Goal: Check status: Check status

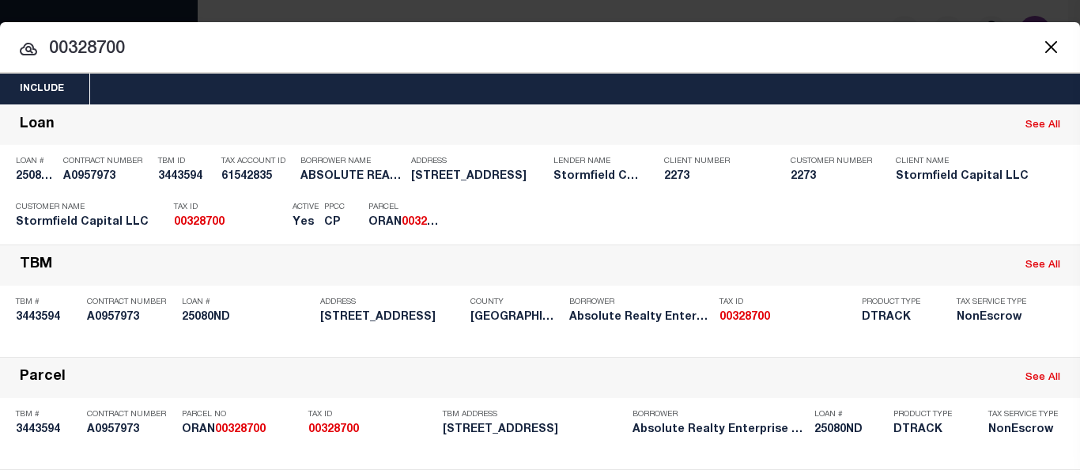
select select "100"
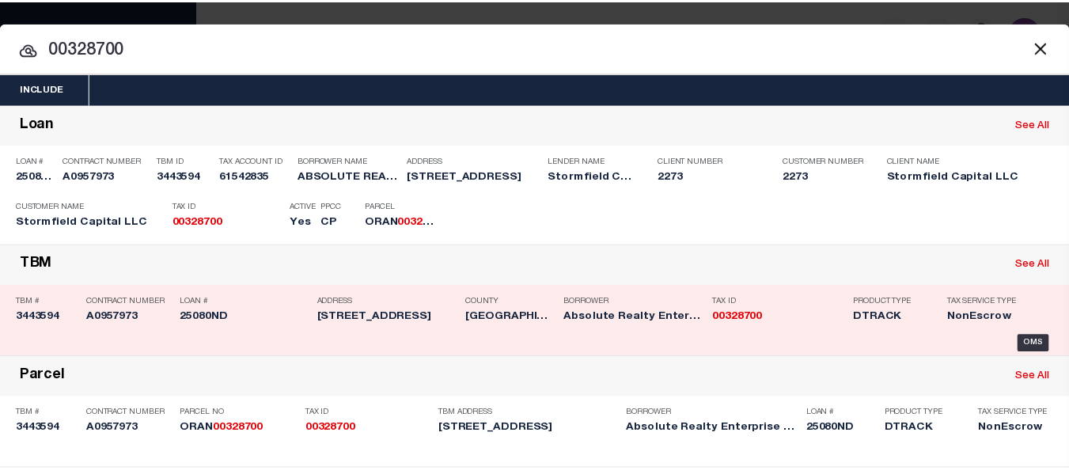
scroll to position [160, 0]
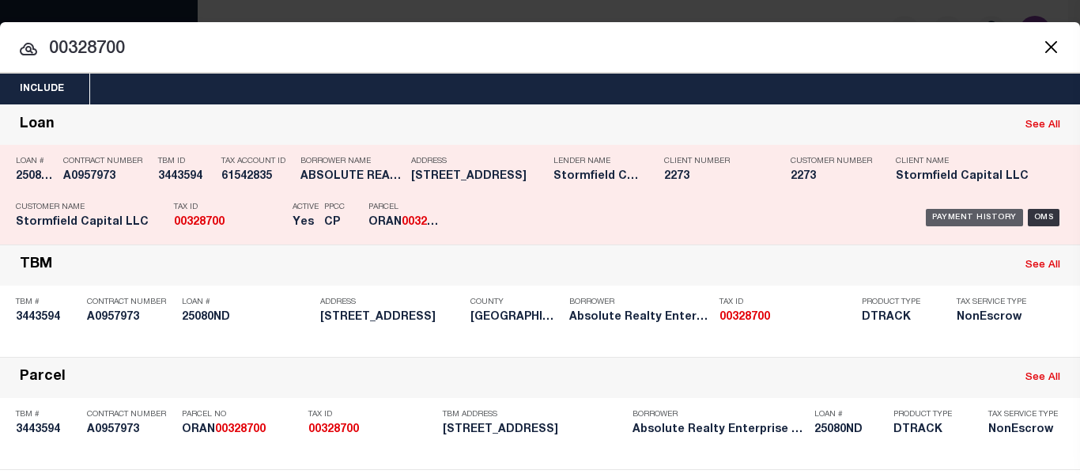
click at [963, 210] on div "Payment History" at bounding box center [974, 217] width 97 height 17
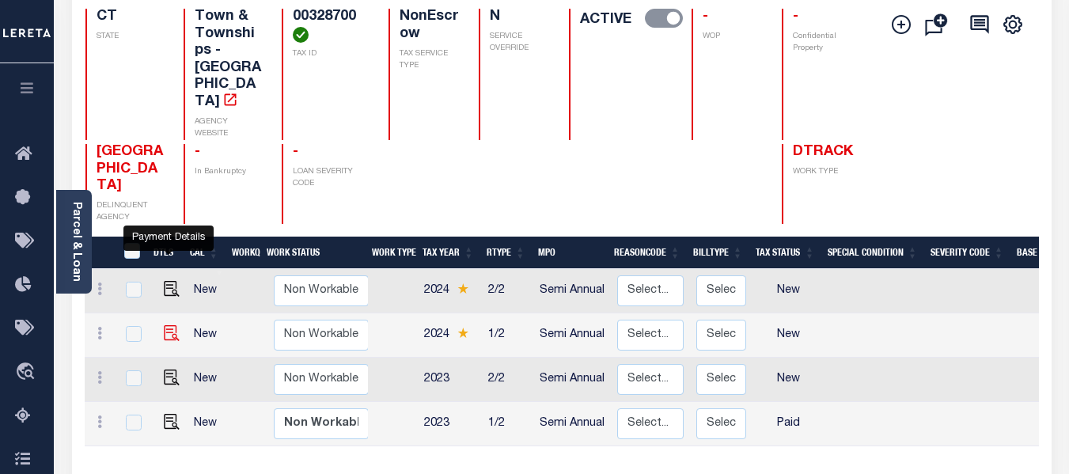
click at [165, 325] on img "" at bounding box center [172, 333] width 16 height 16
checkbox input "true"
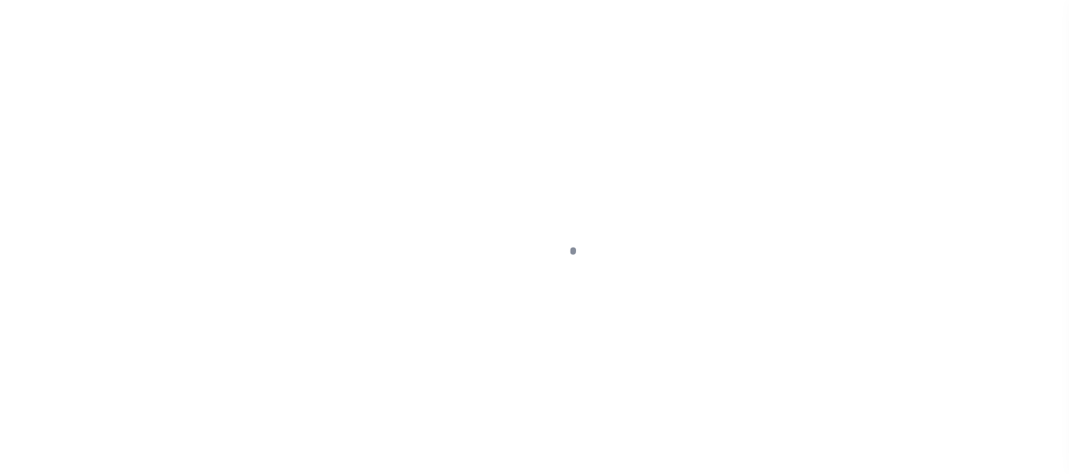
select select "NW2"
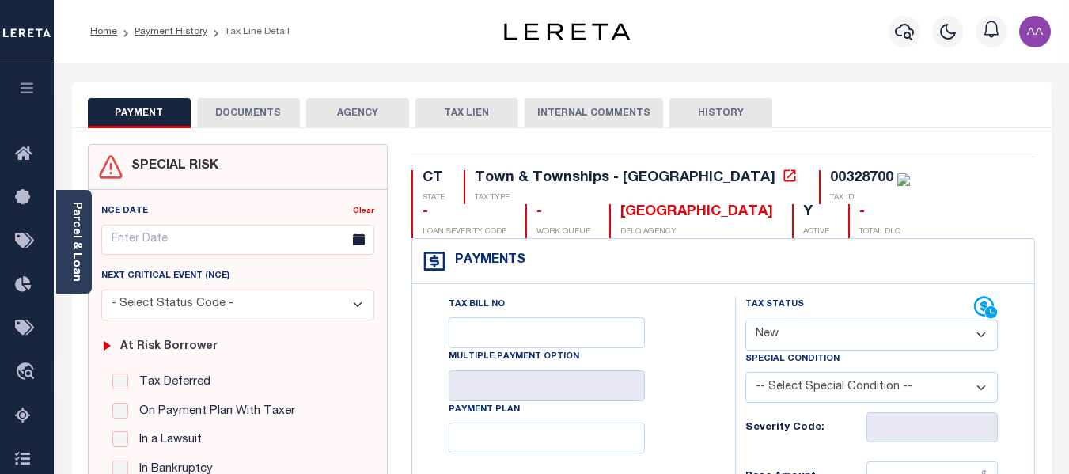
click at [238, 117] on button "DOCUMENTS" at bounding box center [248, 113] width 103 height 30
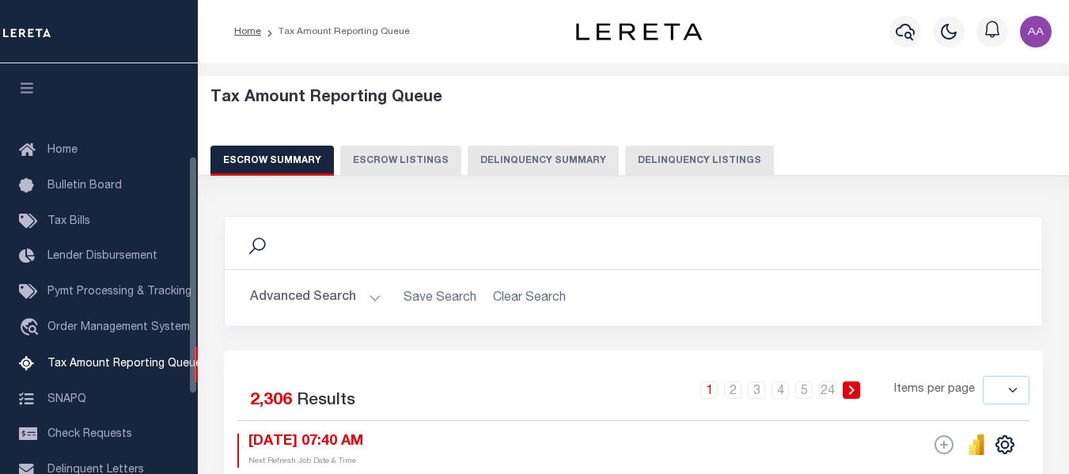
select select
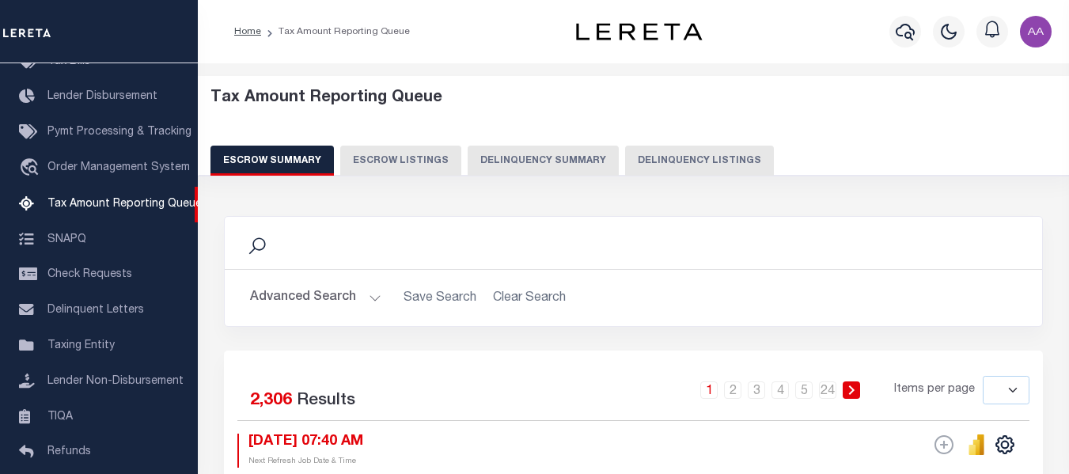
click at [666, 162] on button "Delinquency Listings" at bounding box center [699, 161] width 149 height 30
select select
select select "100"
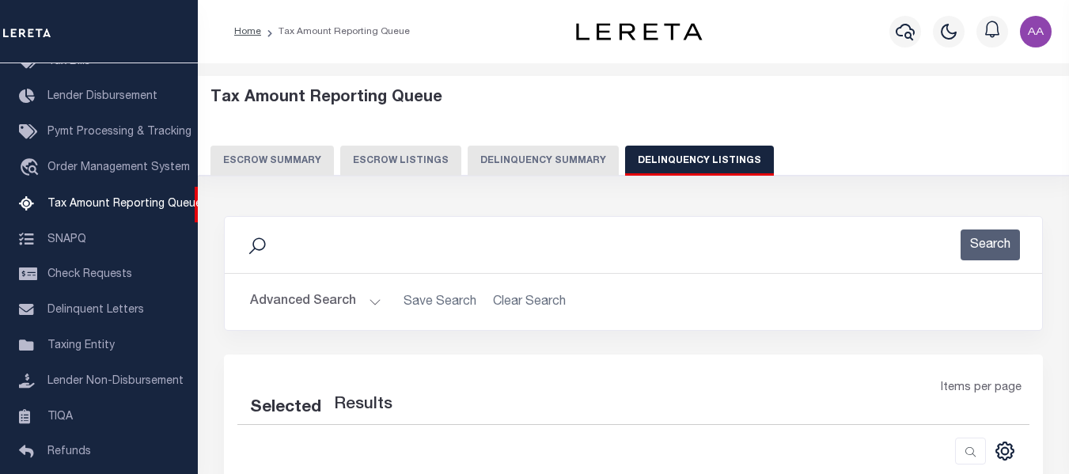
select select "100"
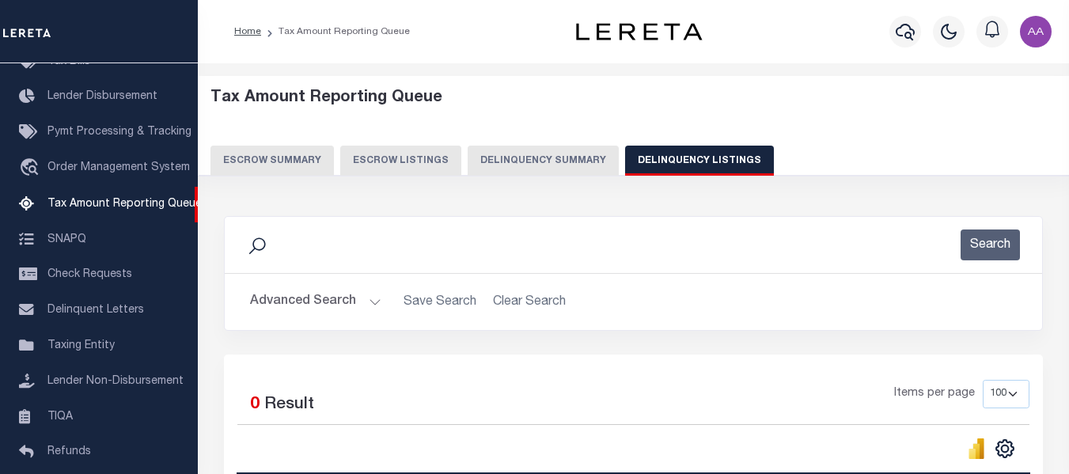
click at [343, 297] on button "Advanced Search" at bounding box center [315, 301] width 131 height 31
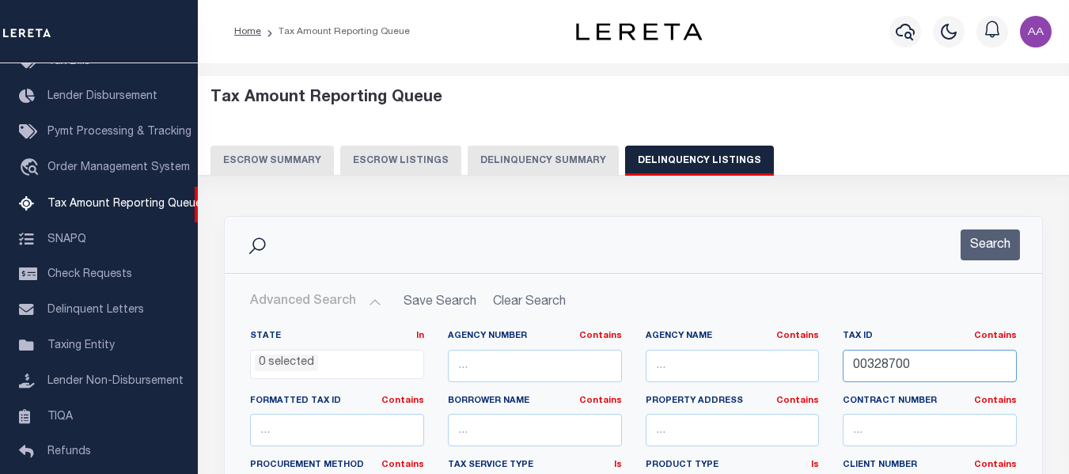
click at [892, 365] on input "00328700" at bounding box center [929, 366] width 174 height 32
click at [991, 245] on button "Search" at bounding box center [989, 244] width 59 height 31
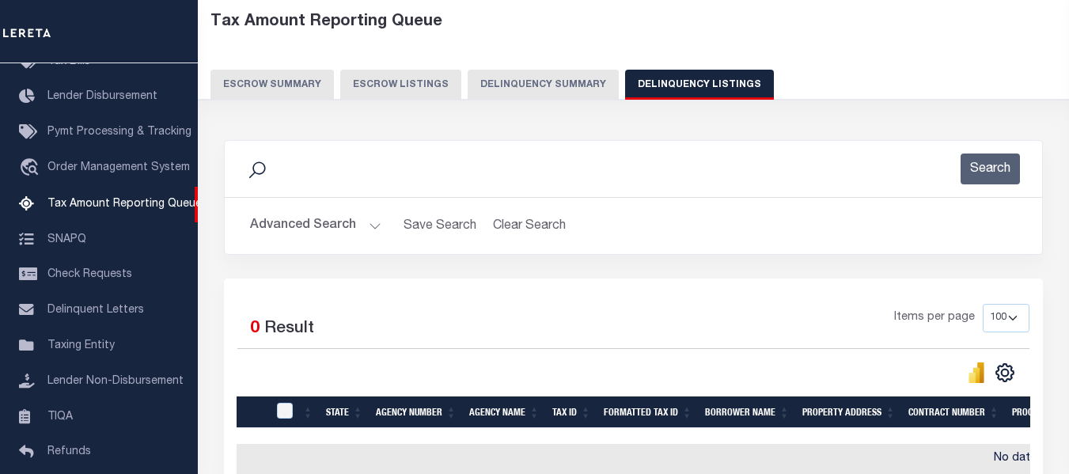
scroll to position [158, 0]
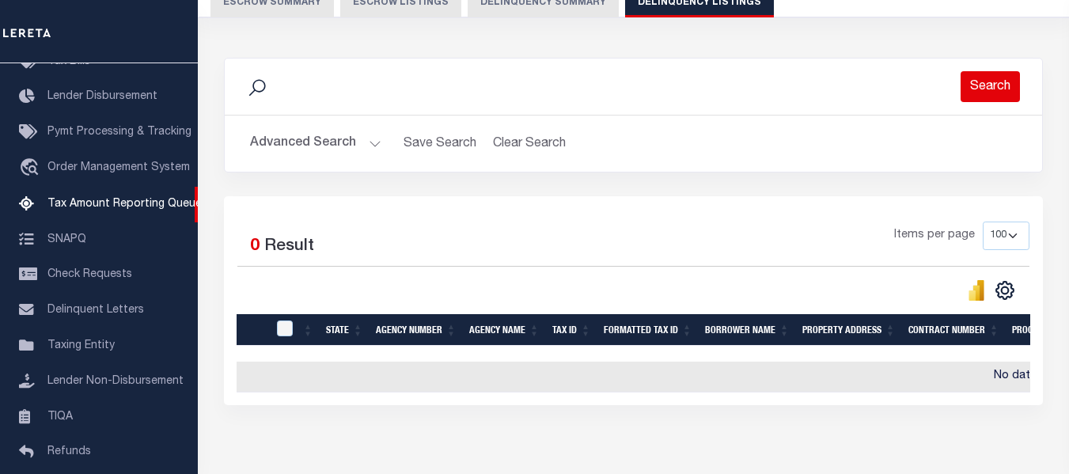
click at [987, 83] on button "Search" at bounding box center [989, 86] width 59 height 31
click at [328, 142] on button "Advanced Search" at bounding box center [315, 143] width 131 height 31
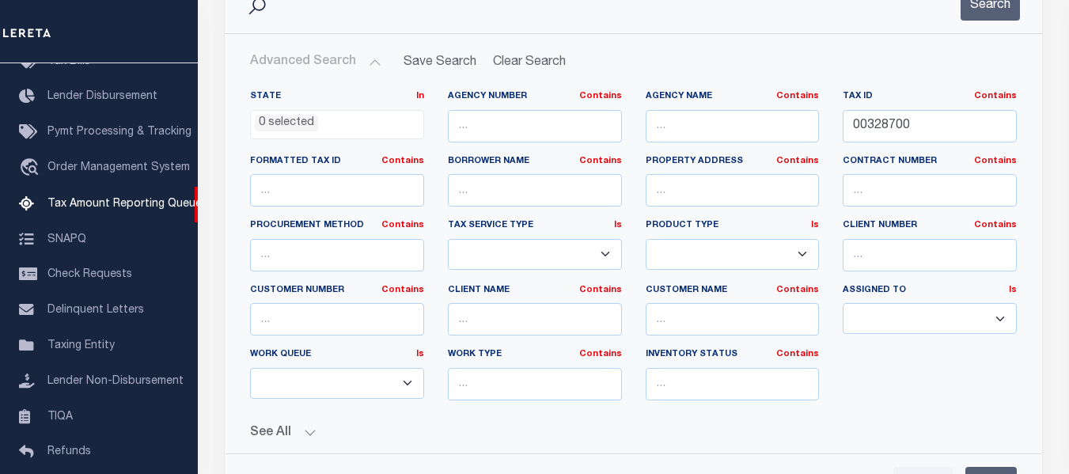
scroll to position [316, 0]
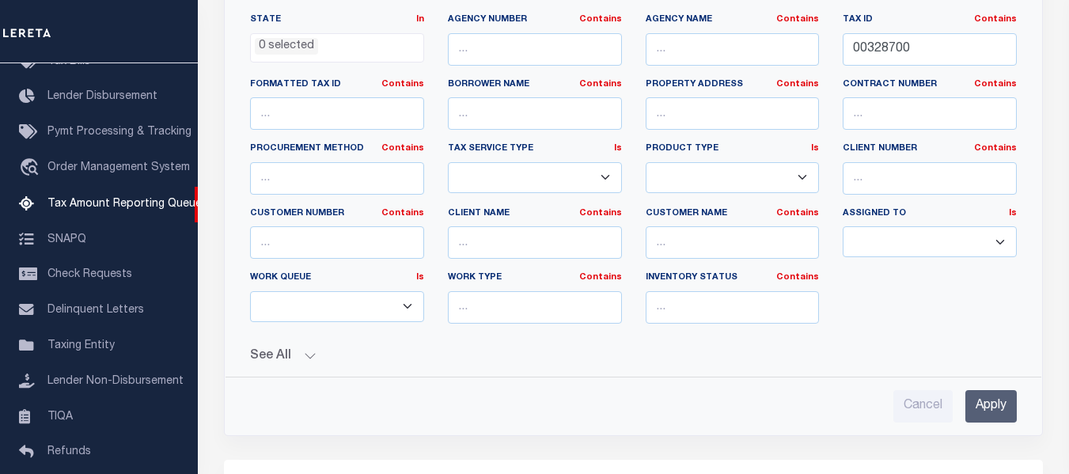
click at [992, 403] on input "Apply" at bounding box center [990, 406] width 51 height 32
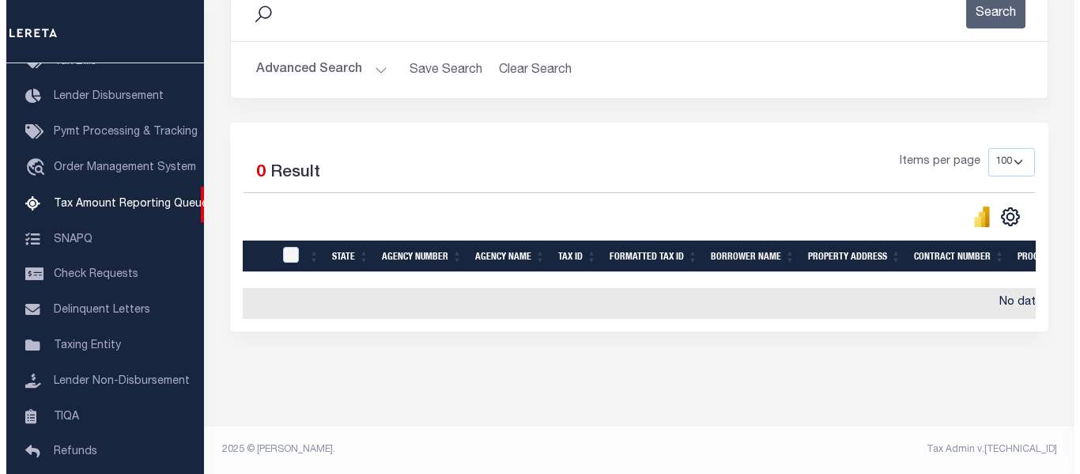
scroll to position [0, 0]
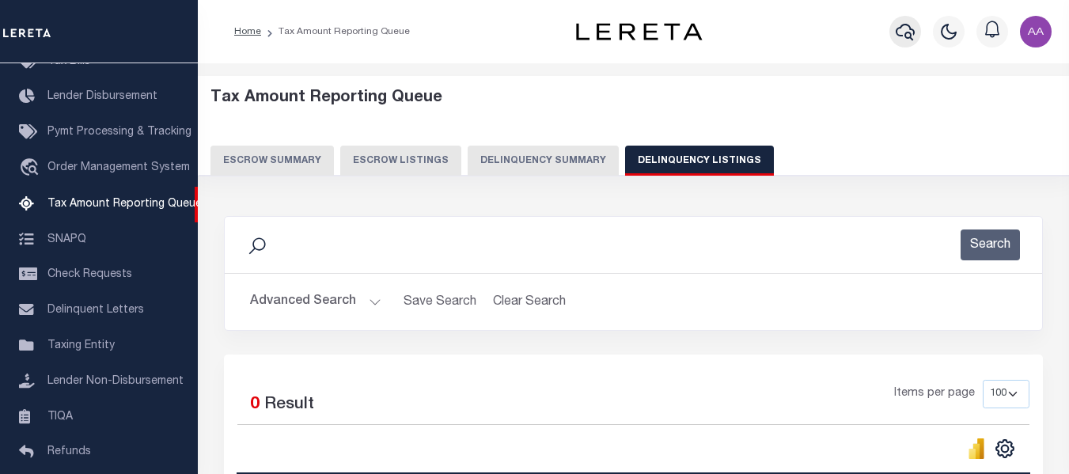
click at [899, 25] on icon "button" at bounding box center [904, 31] width 19 height 19
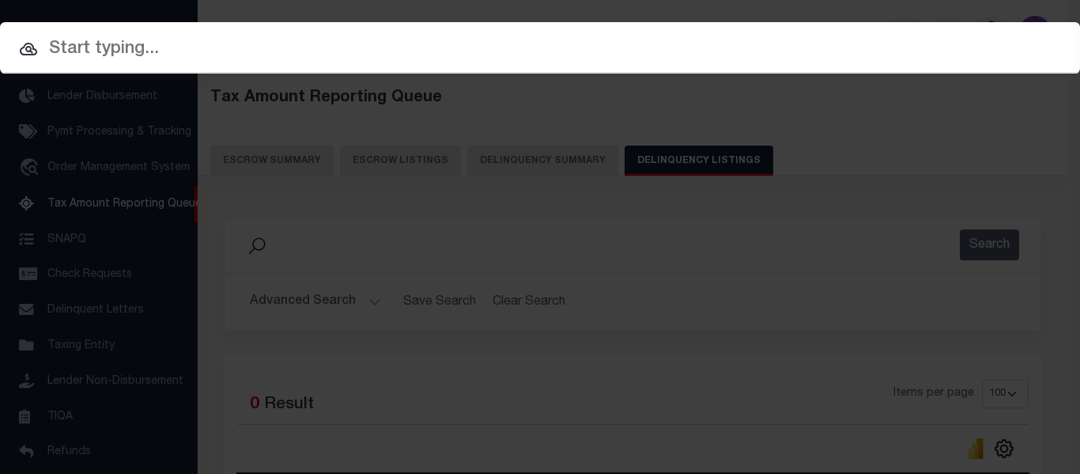
click at [162, 57] on input "text" at bounding box center [540, 50] width 1080 height 28
paste input "00328700"
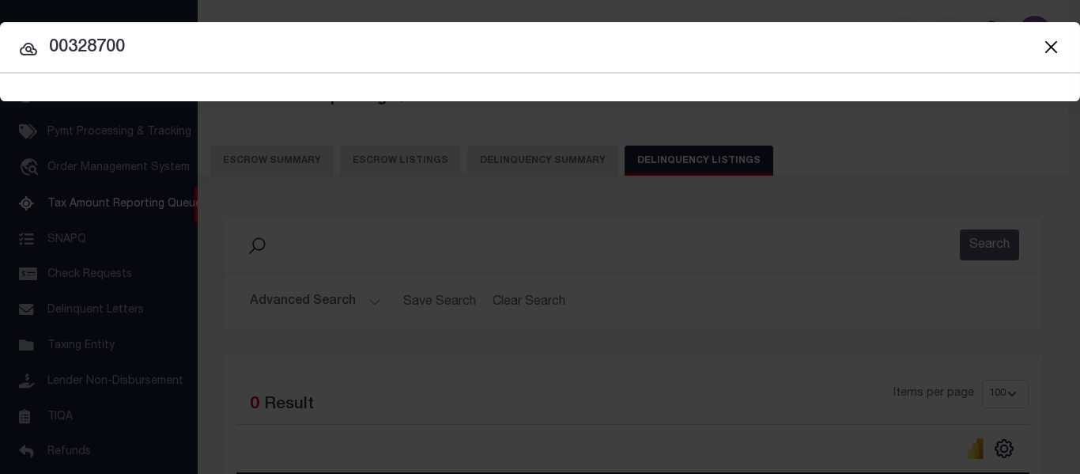
type input "00328700"
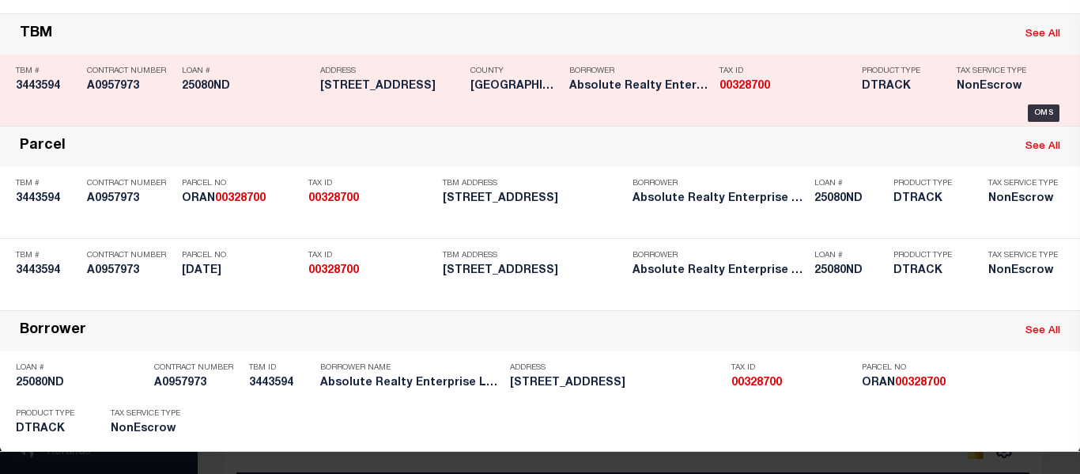
scroll to position [291, 0]
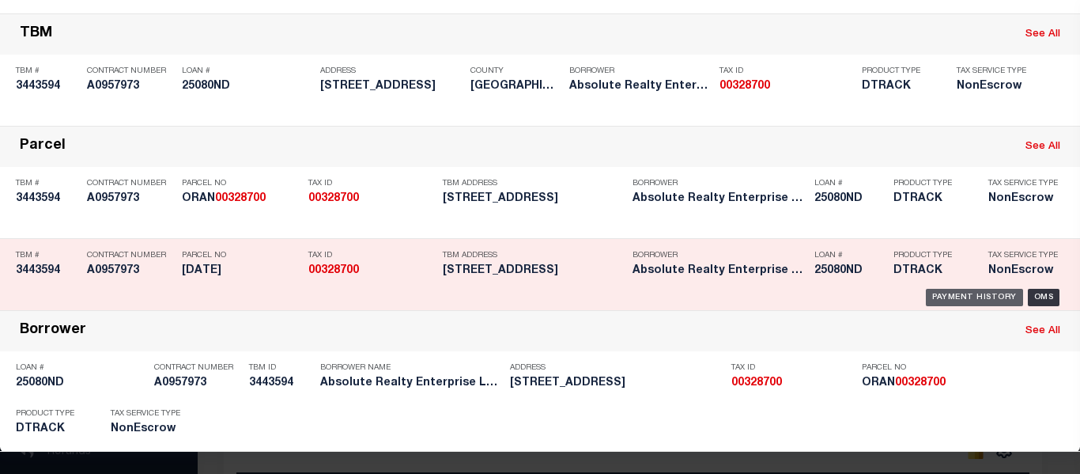
click at [944, 289] on div "Payment History" at bounding box center [974, 297] width 97 height 17
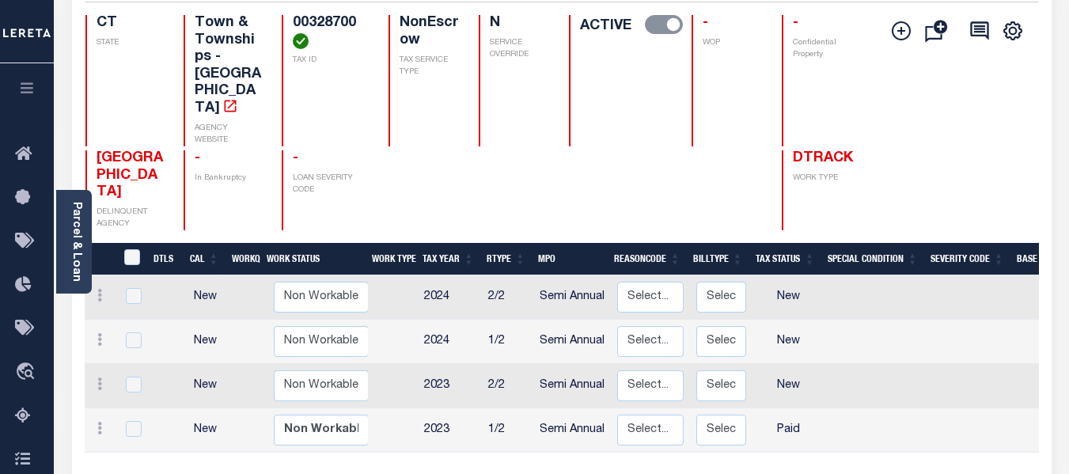
scroll to position [158, 0]
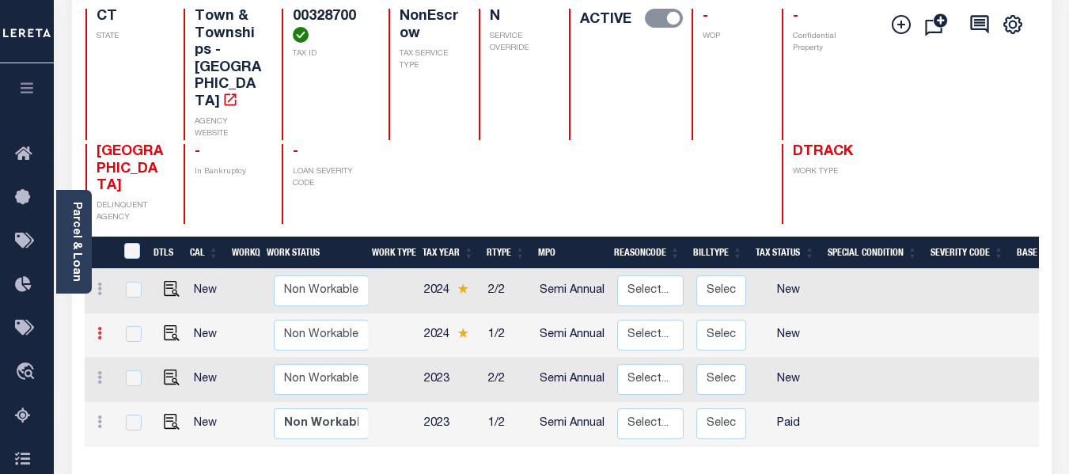
click at [103, 329] on link at bounding box center [99, 335] width 17 height 13
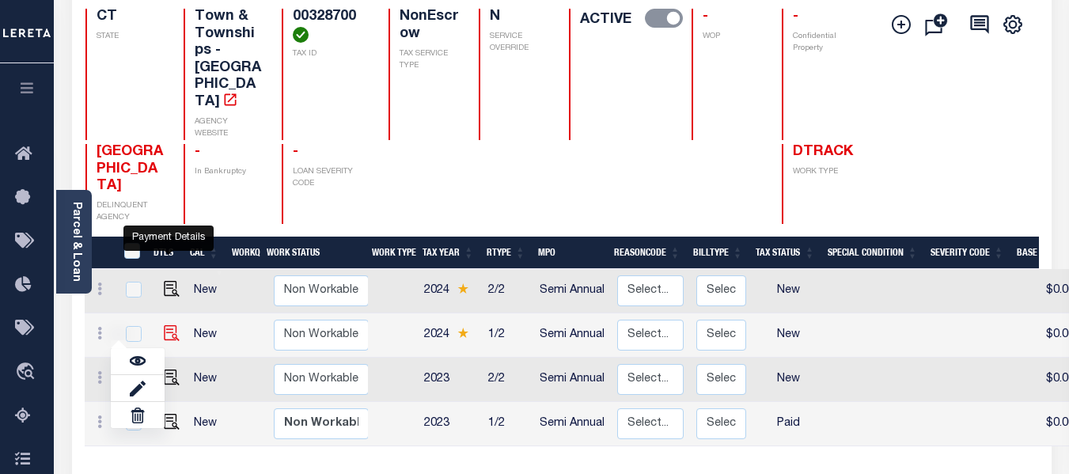
click at [168, 325] on img "" at bounding box center [172, 333] width 16 height 16
checkbox input "true"
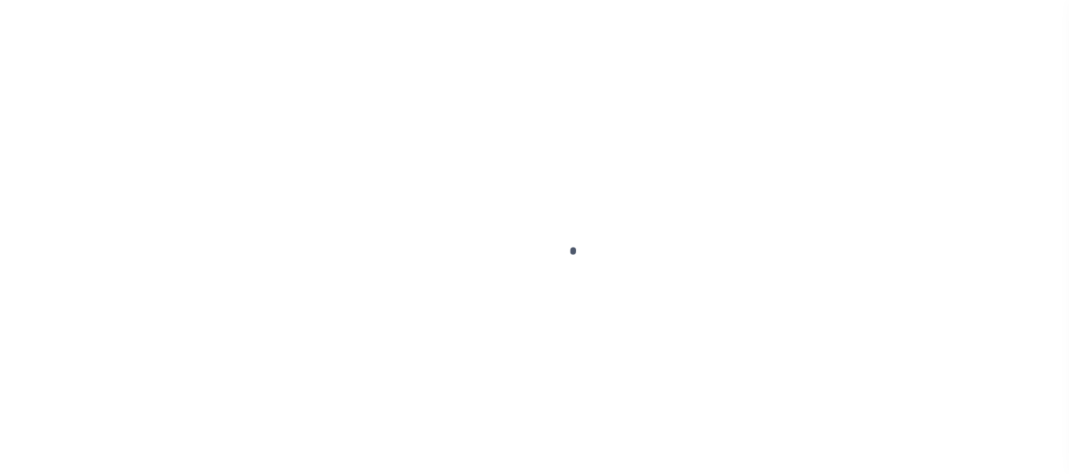
select select "NW2"
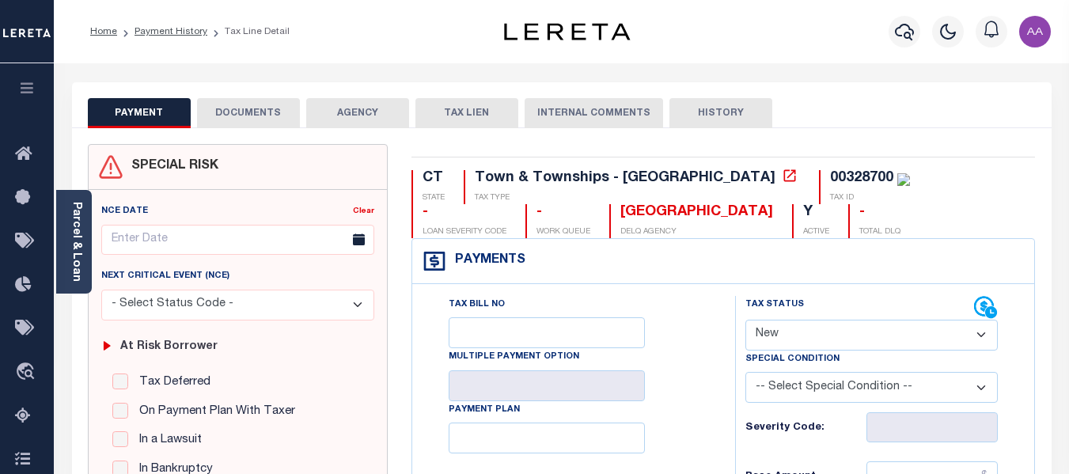
click at [257, 118] on button "DOCUMENTS" at bounding box center [248, 113] width 103 height 30
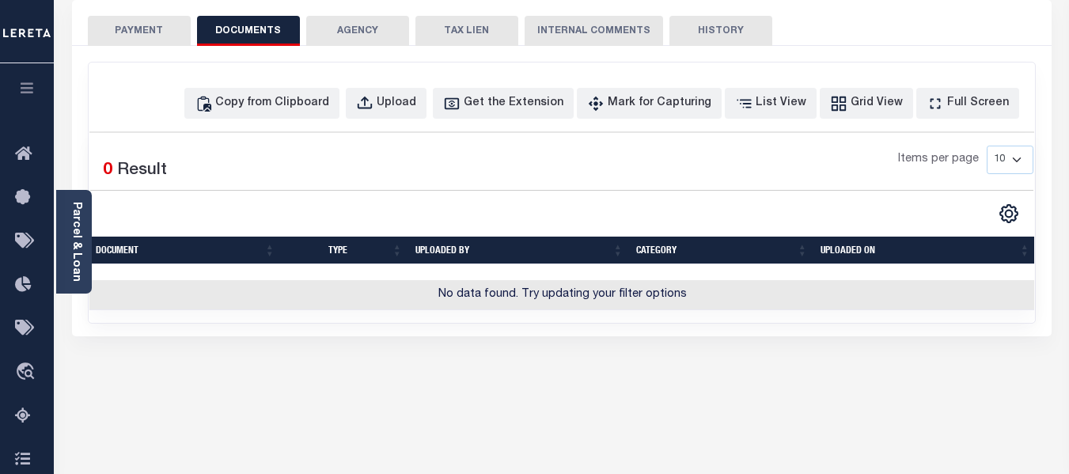
scroll to position [79, 0]
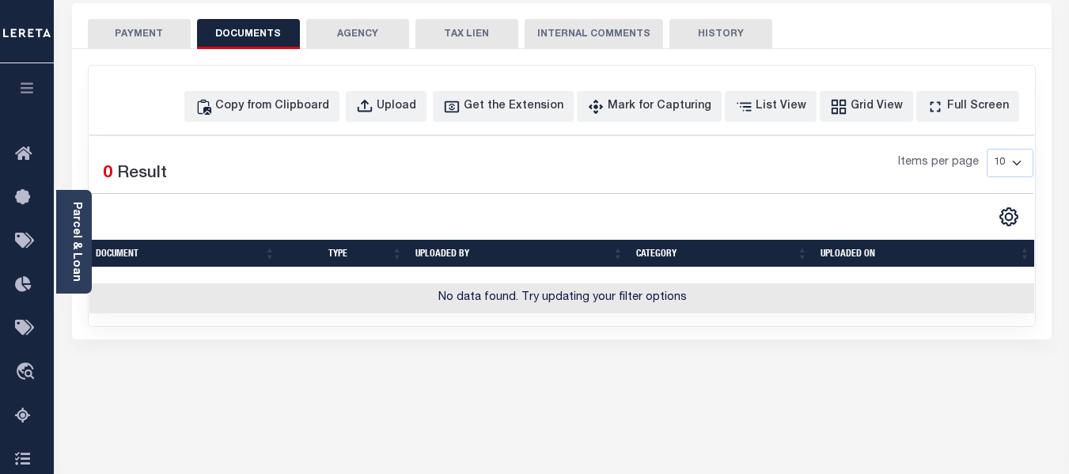
click at [350, 38] on button "AGENCY" at bounding box center [357, 34] width 103 height 30
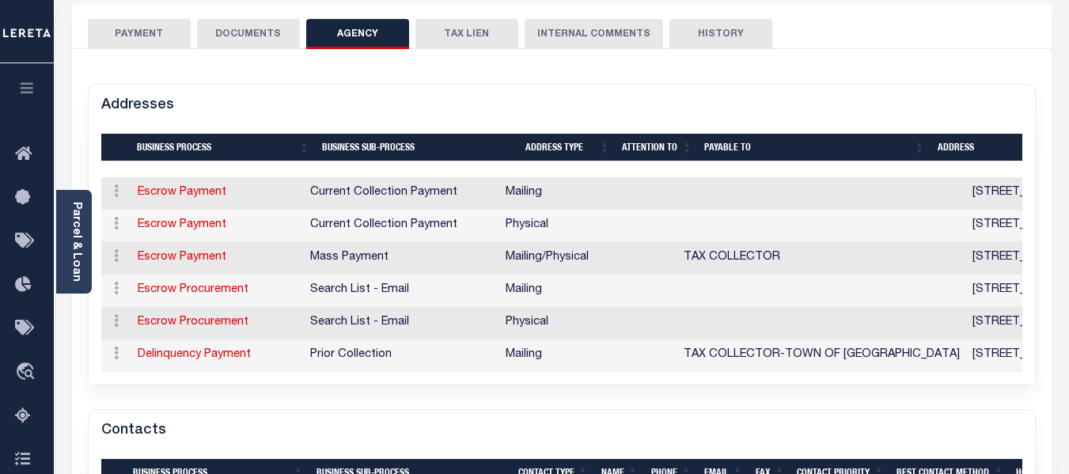
scroll to position [0, 0]
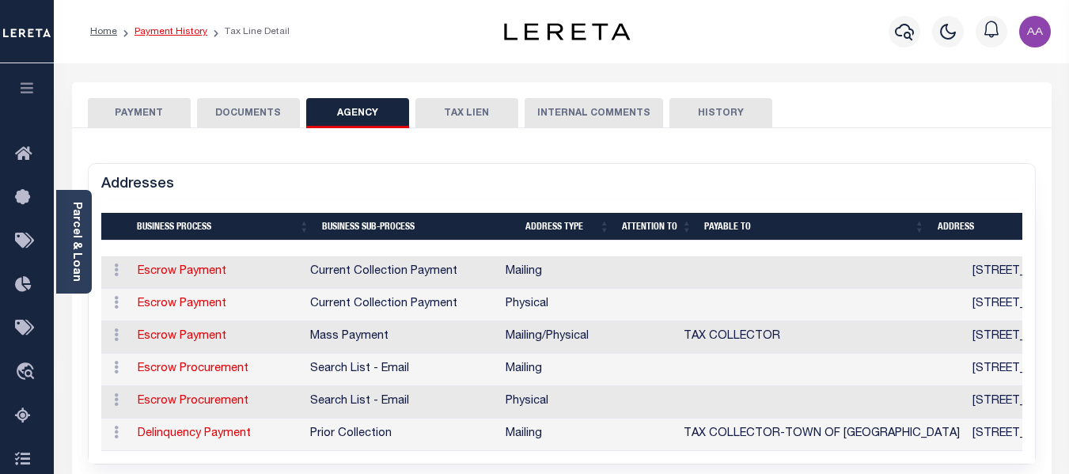
click at [176, 31] on link "Payment History" at bounding box center [170, 31] width 73 height 9
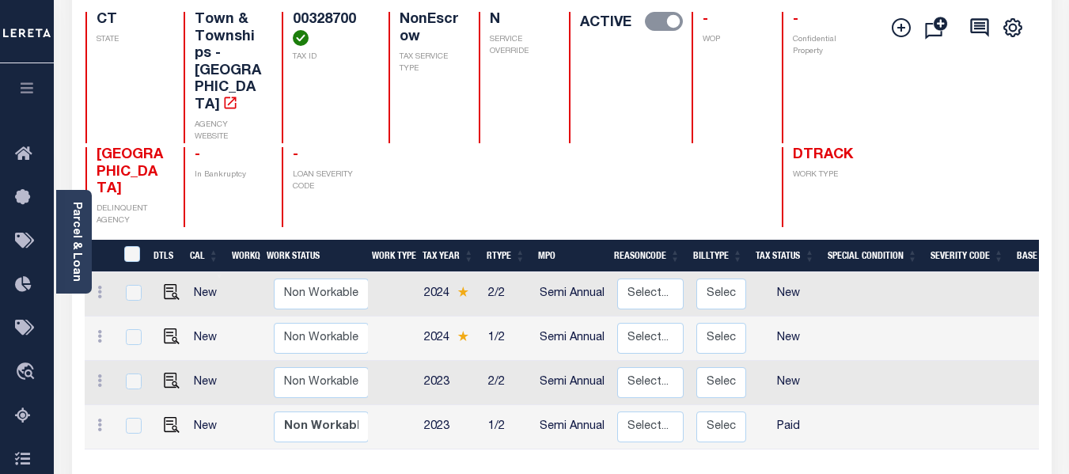
scroll to position [158, 0]
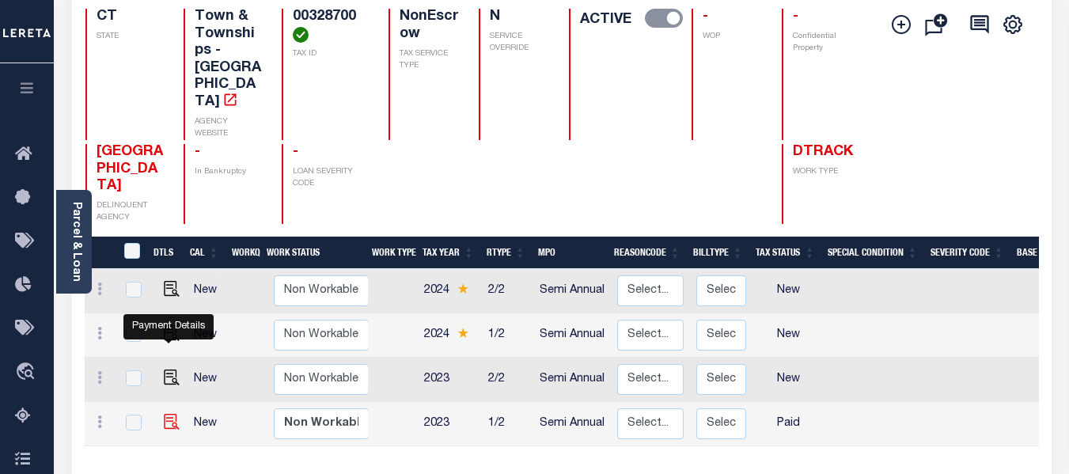
click at [166, 414] on img "" at bounding box center [172, 422] width 16 height 16
checkbox input "true"
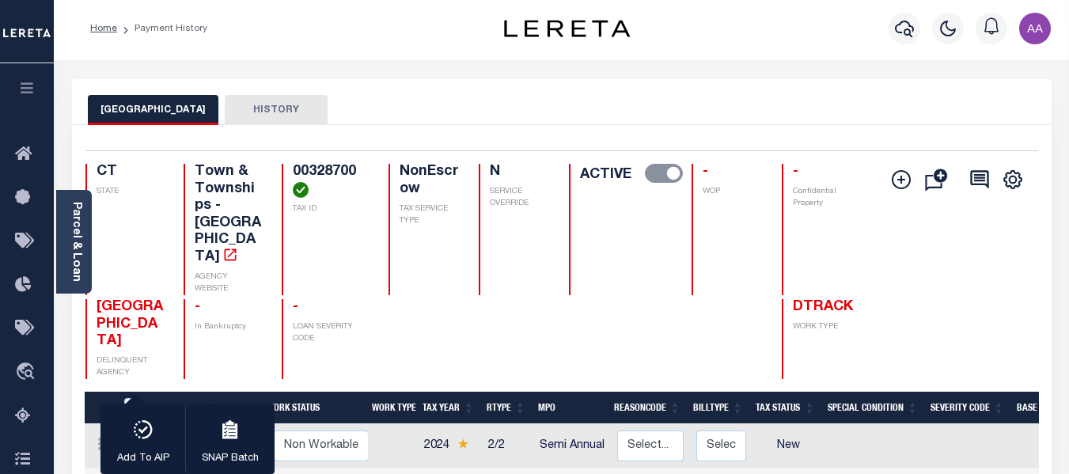
scroll to position [0, 0]
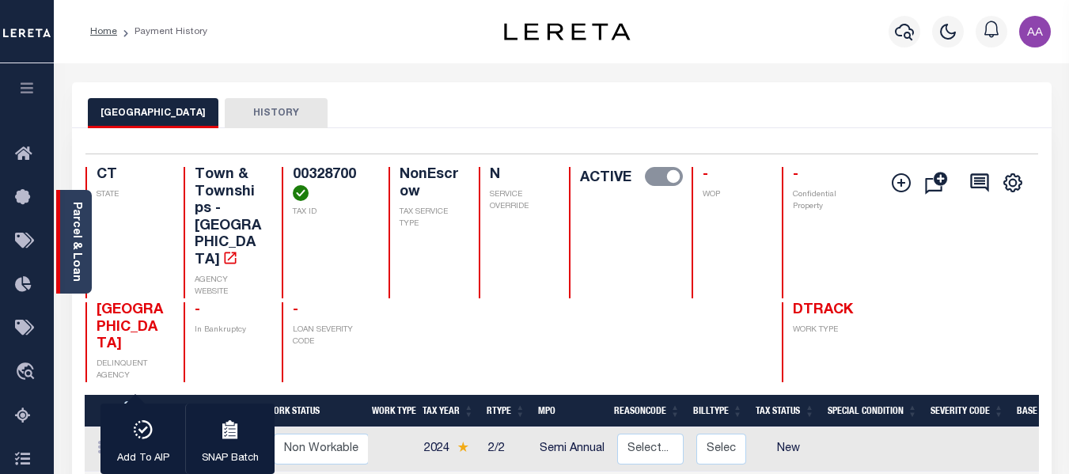
click at [75, 238] on link "Parcel & Loan" at bounding box center [75, 242] width 11 height 80
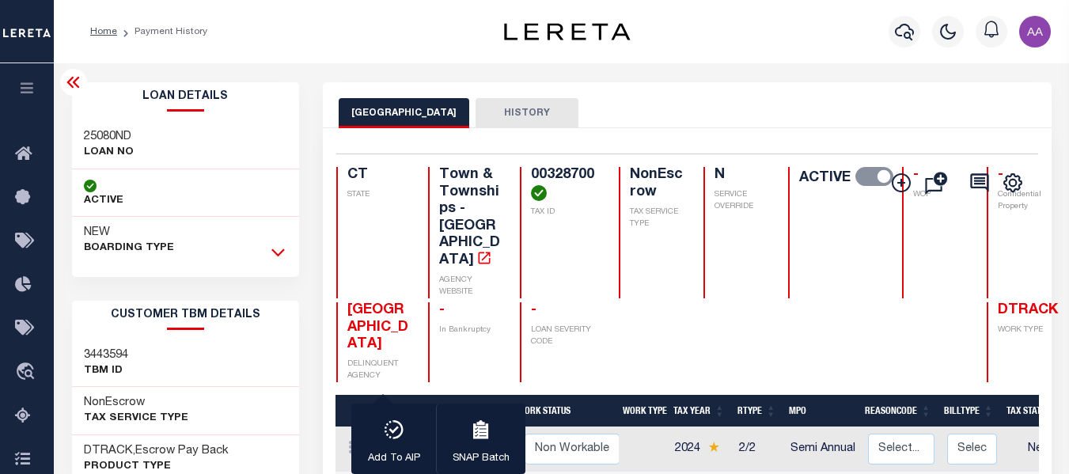
click at [272, 254] on icon at bounding box center [277, 252] width 13 height 17
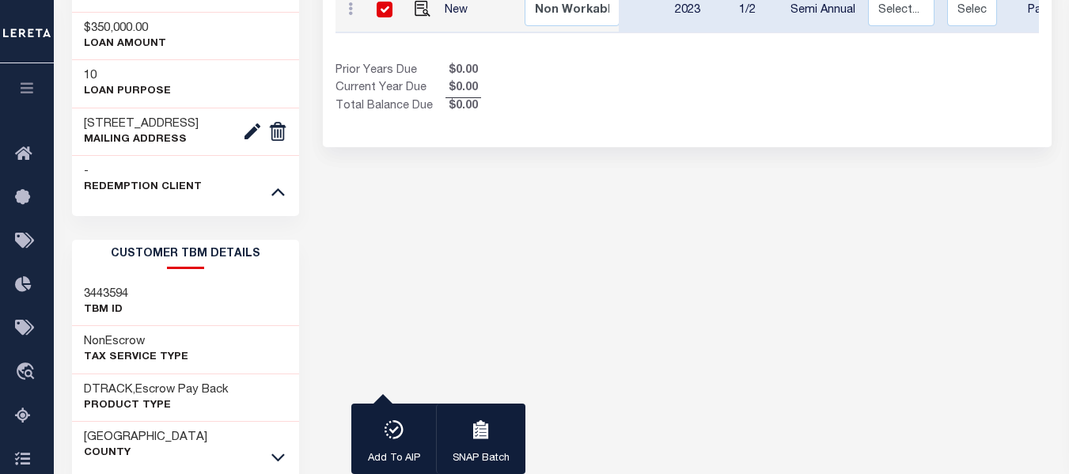
scroll to position [633, 0]
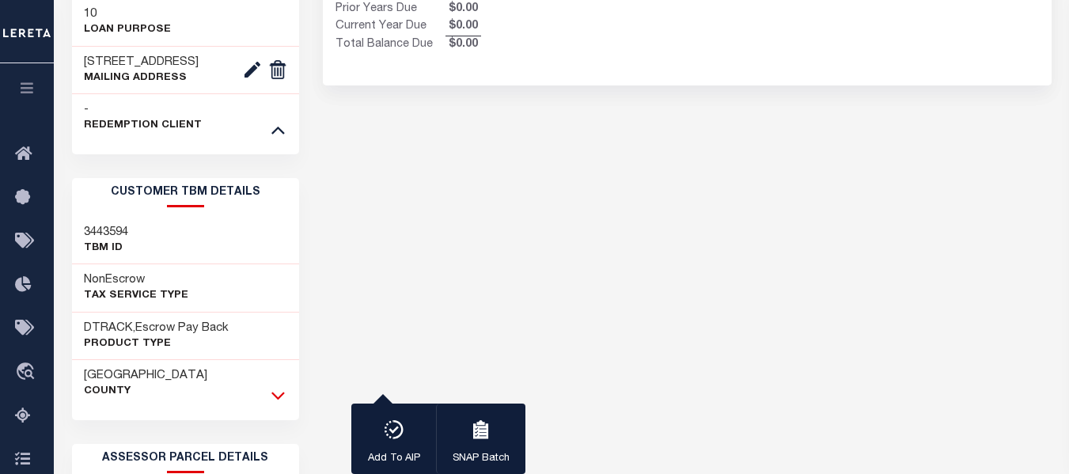
click at [275, 387] on icon at bounding box center [277, 395] width 13 height 17
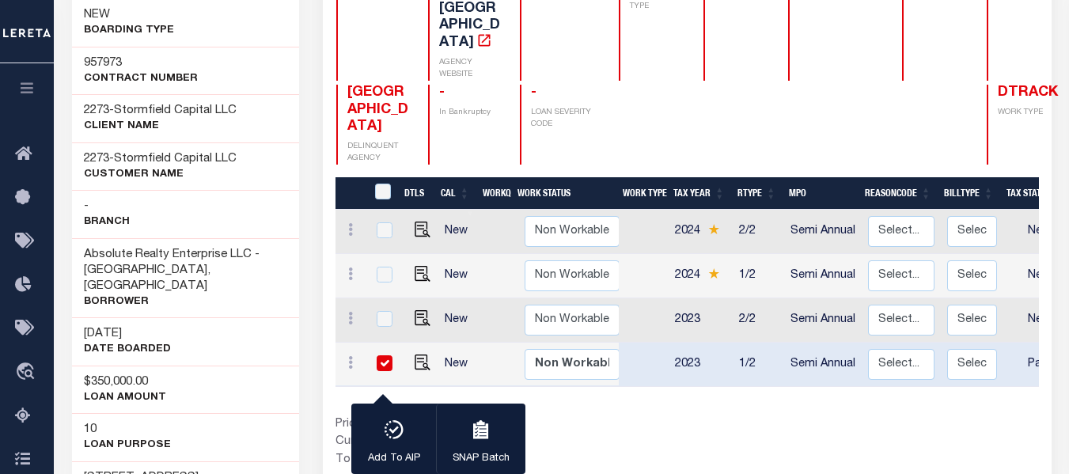
scroll to position [316, 0]
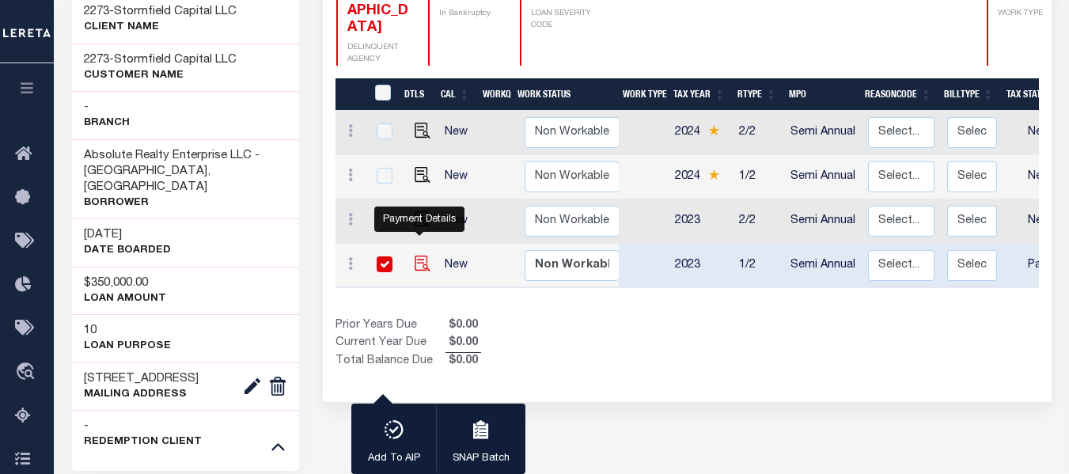
click at [422, 255] on img "" at bounding box center [422, 263] width 16 height 16
checkbox input "false"
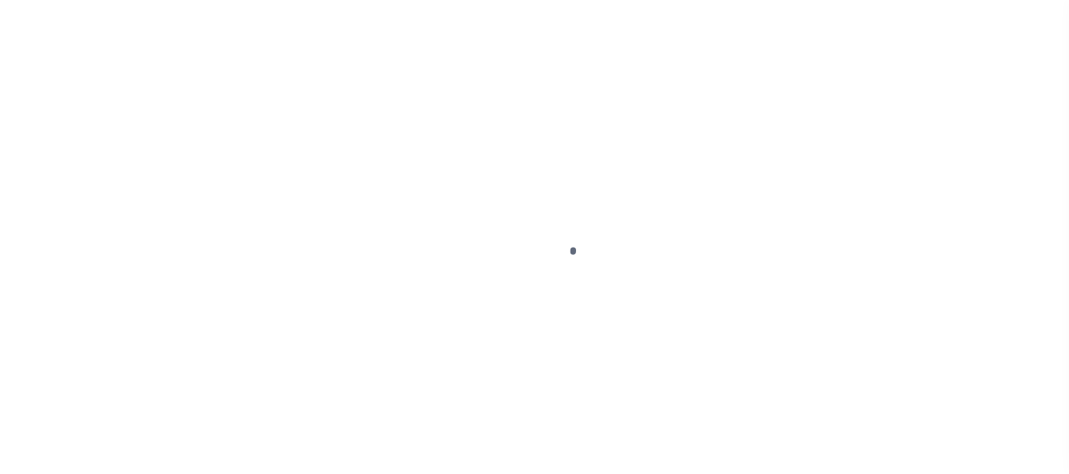
select select "PYD"
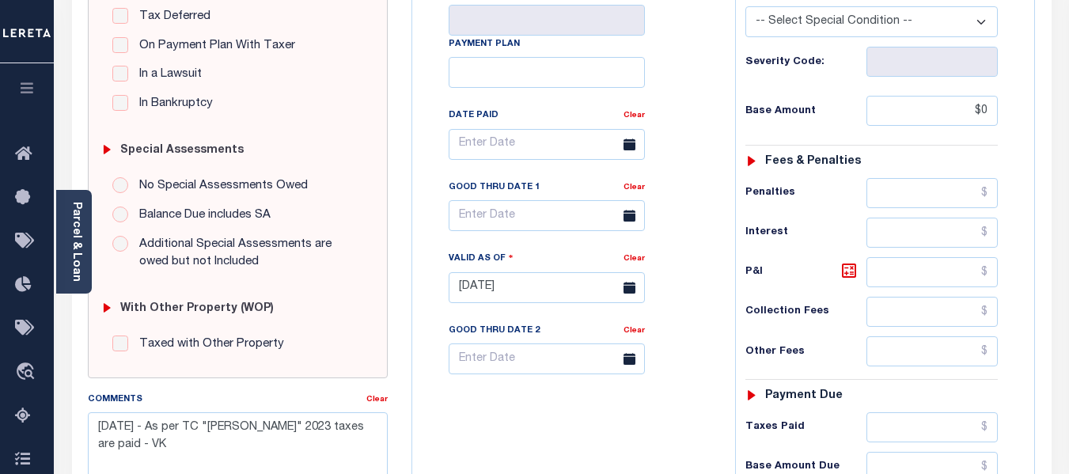
scroll to position [395, 0]
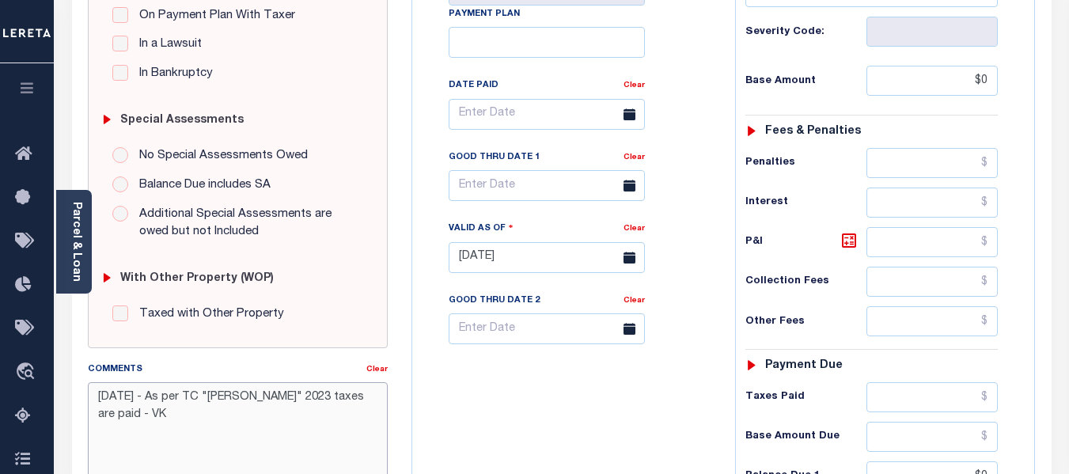
click at [189, 425] on textarea "[DATE] - As per TC "[PERSON_NAME]" 2023 taxes are paid - VK" at bounding box center [238, 432] width 300 height 100
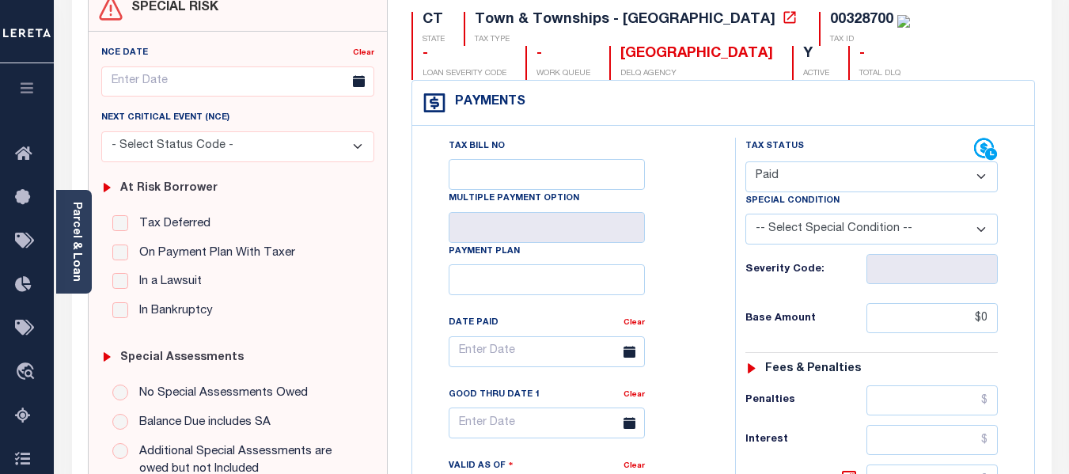
scroll to position [0, 0]
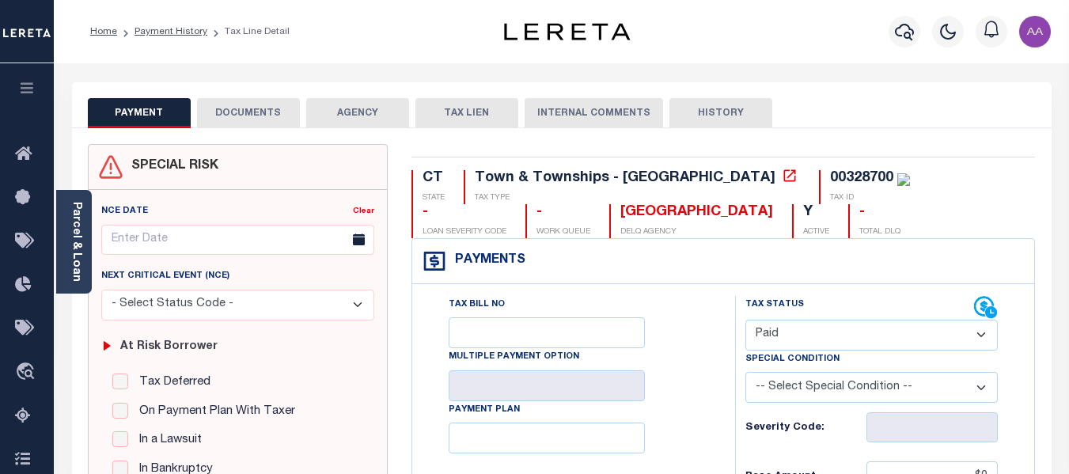
click at [239, 122] on button "DOCUMENTS" at bounding box center [248, 113] width 103 height 30
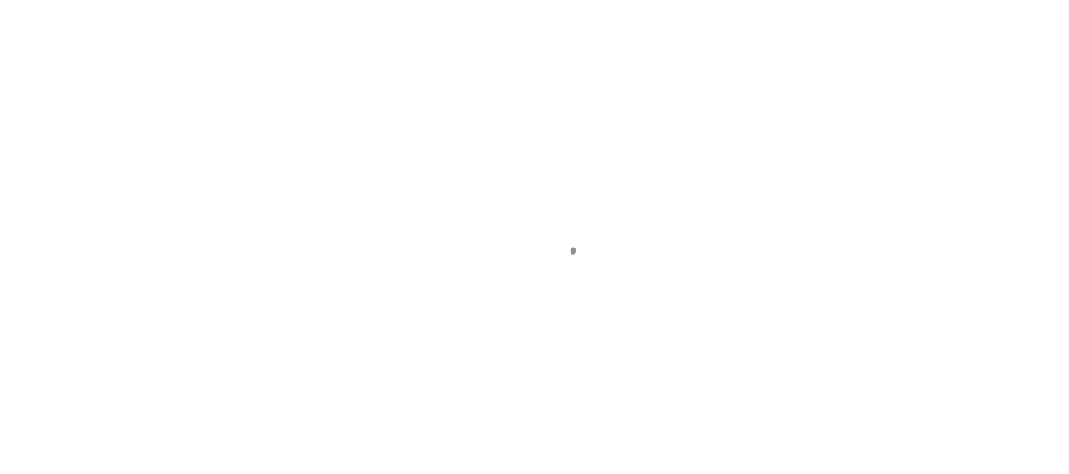
select select "PYD"
